Goal: Navigation & Orientation: Find specific page/section

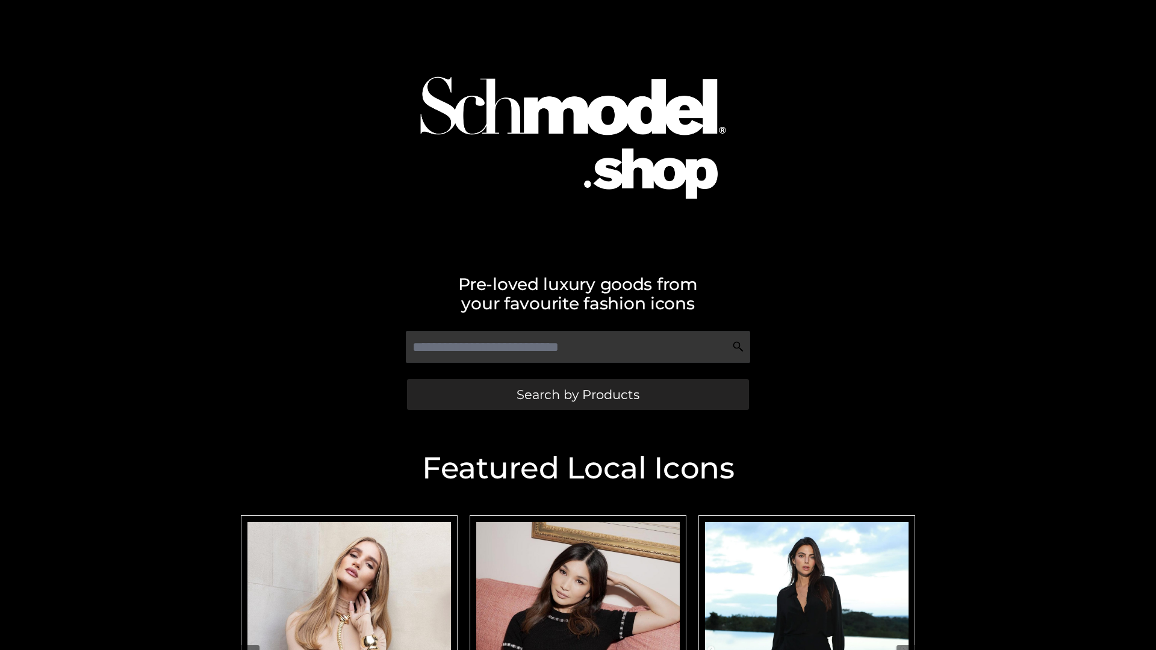
click at [577, 394] on span "Search by Products" at bounding box center [577, 394] width 123 height 13
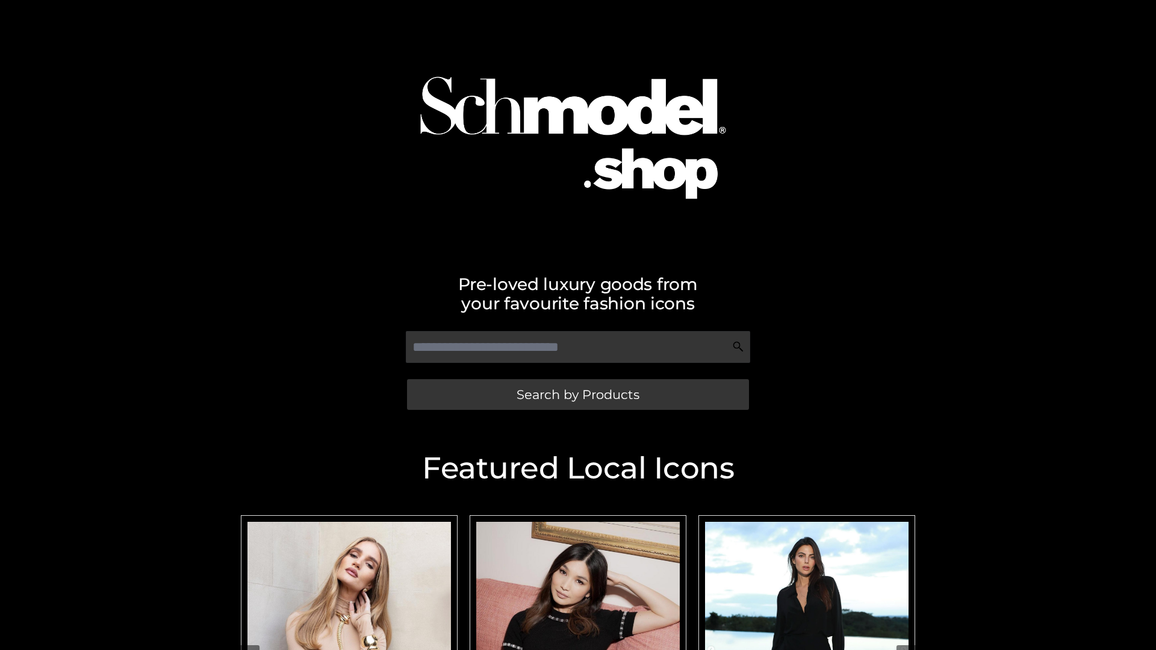
click at [577, 394] on span "Search by Products" at bounding box center [577, 394] width 123 height 13
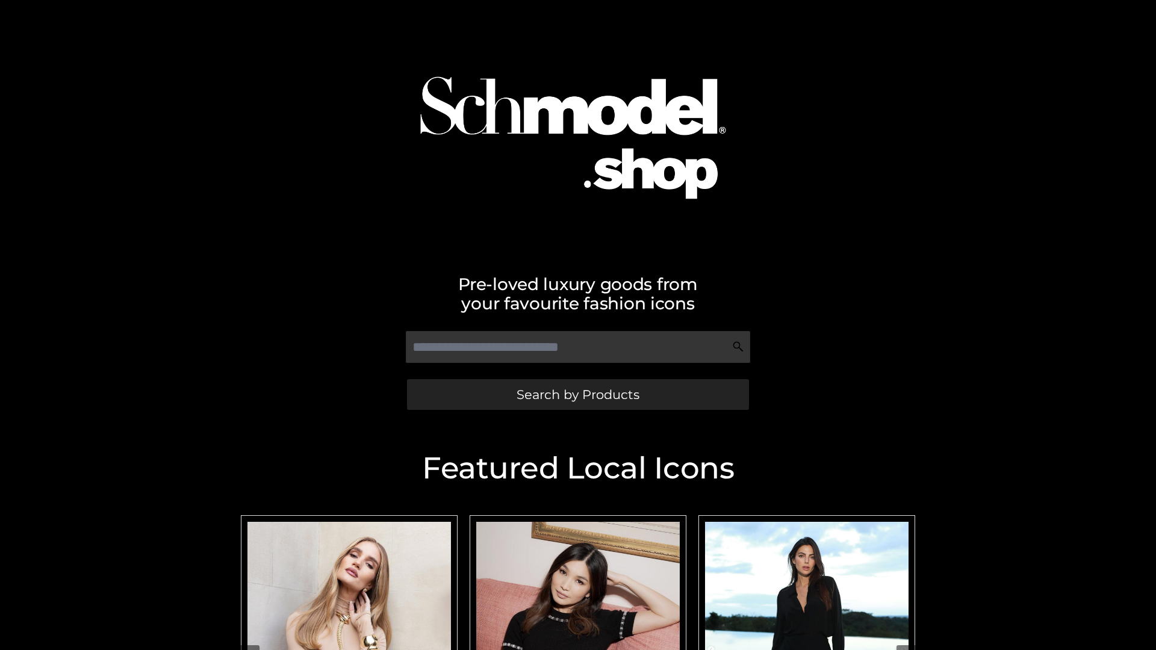
click at [577, 394] on span "Search by Products" at bounding box center [577, 394] width 123 height 13
